Goal: Information Seeking & Learning: Learn about a topic

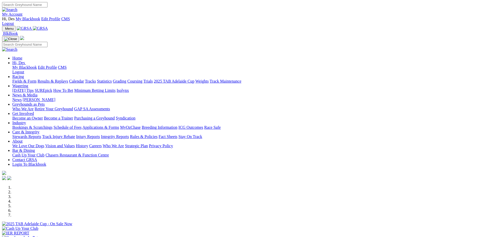
click at [158, 135] on link "Rules & Policies" at bounding box center [144, 137] width 28 height 4
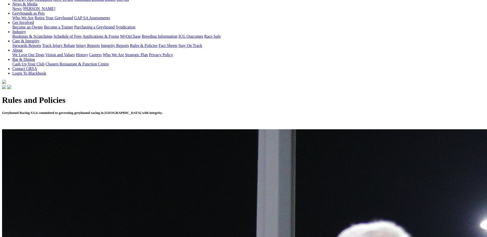
scroll to position [128, 0]
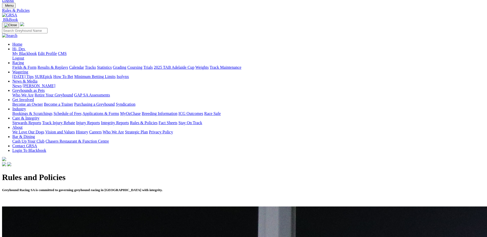
scroll to position [0, 0]
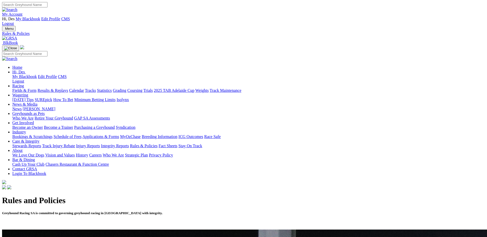
click at [37, 167] on link "Contact GRSA" at bounding box center [24, 169] width 25 height 4
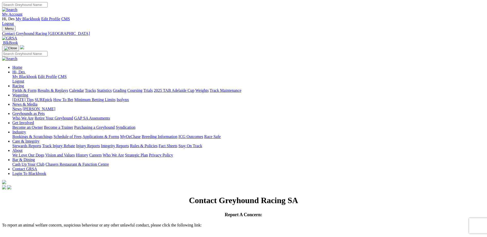
click at [23, 148] on link "About" at bounding box center [17, 150] width 10 height 4
click at [124, 153] on link "Who We Are" at bounding box center [113, 155] width 21 height 4
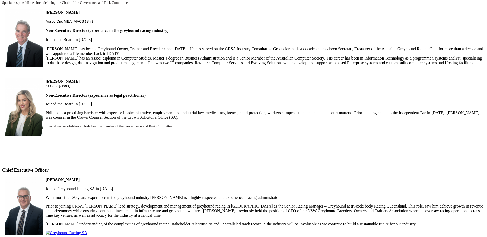
scroll to position [388, 0]
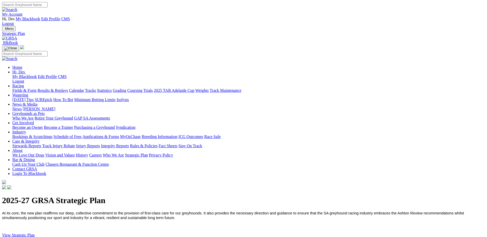
click at [124, 153] on link "Who We Are" at bounding box center [113, 155] width 21 height 4
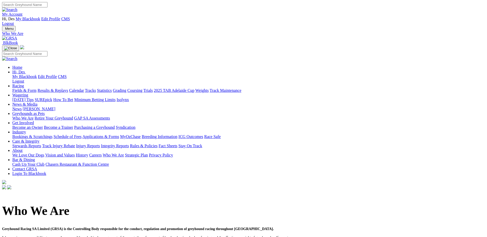
click at [75, 153] on link "Vision and Values" at bounding box center [60, 155] width 30 height 4
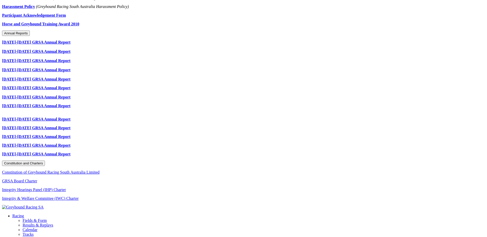
scroll to position [437, 0]
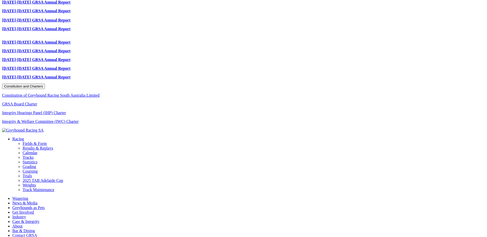
click at [66, 111] on link "Integrity Hearings Panel (IHP) Charter" at bounding box center [34, 113] width 64 height 4
